Goal: Information Seeking & Learning: Learn about a topic

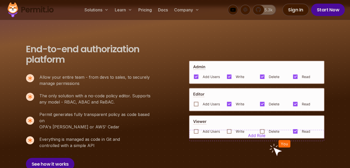
scroll to position [342, 0]
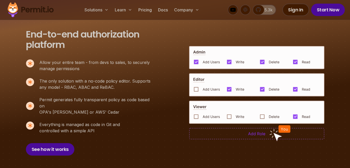
click at [238, 129] on img at bounding box center [256, 133] width 135 height 11
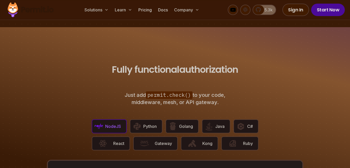
scroll to position [933, 0]
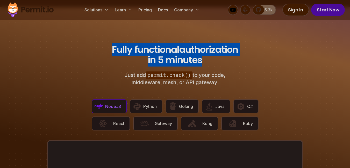
drag, startPoint x: 140, startPoint y: 42, endPoint x: 263, endPoint y: 60, distance: 124.2
drag, startPoint x: 262, startPoint y: 60, endPoint x: 205, endPoint y: 51, distance: 58.0
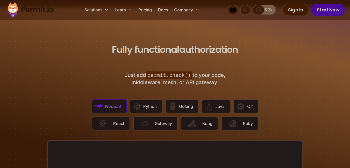
click at [202, 53] on span "in 5 minutes" at bounding box center [175, 59] width 55 height 13
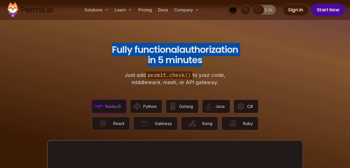
drag, startPoint x: 218, startPoint y: 52, endPoint x: 98, endPoint y: 37, distance: 120.8
click at [98, 37] on section "Fully functional authorization in 5 minutes Just add permit.check() to your cod…" at bounding box center [175, 169] width 350 height 324
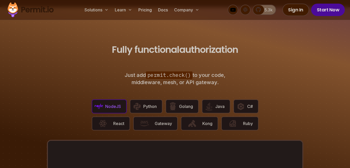
click at [98, 37] on section "Fully functional authorization in 5 minutes Just add permit.check() to your cod…" at bounding box center [175, 169] width 350 height 324
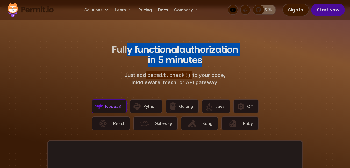
drag, startPoint x: 158, startPoint y: 38, endPoint x: 273, endPoint y: 71, distance: 119.8
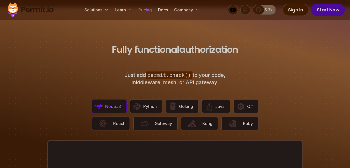
click at [151, 9] on link "Pricing" at bounding box center [145, 10] width 18 height 10
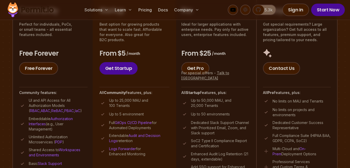
scroll to position [156, 0]
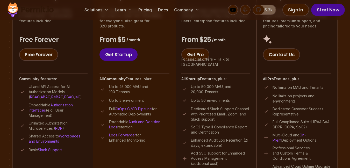
click at [142, 88] on p "Up to 25,000 MAU and 100 Tenants" at bounding box center [139, 89] width 60 height 10
click at [141, 87] on p "Up to 25,000 MAU and 100 Tenants" at bounding box center [139, 89] width 60 height 10
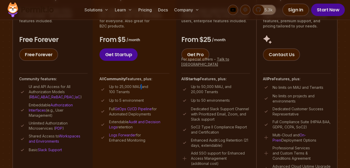
click at [141, 87] on p "Up to 25,000 MAU and 100 Tenants" at bounding box center [139, 89] width 60 height 10
drag, startPoint x: 141, startPoint y: 87, endPoint x: 142, endPoint y: 89, distance: 2.8
click at [142, 89] on p "Up to 25,000 MAU and 100 Tenants" at bounding box center [139, 89] width 60 height 10
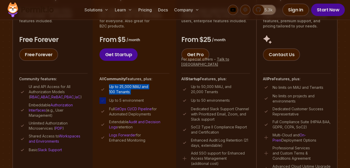
click at [142, 89] on p "Up to 25,000 MAU and 100 Tenants" at bounding box center [139, 89] width 60 height 10
click at [151, 93] on p "Up to 25,000 MAU and 100 Tenants" at bounding box center [139, 89] width 60 height 10
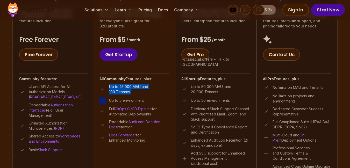
click at [145, 91] on p "Up to 25,000 MAU and 100 Tenants" at bounding box center [139, 89] width 60 height 10
click at [144, 92] on p "Up to 25,000 MAU and 100 Tenants" at bounding box center [139, 89] width 60 height 10
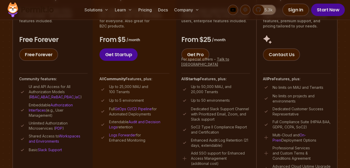
click at [200, 92] on p "Up to 50,000 MAU, and 20,000 Tenants" at bounding box center [220, 89] width 59 height 10
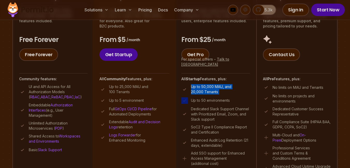
click at [200, 92] on p "Up to 50,000 MAU, and 20,000 Tenants" at bounding box center [220, 89] width 59 height 10
